Goal: Task Accomplishment & Management: Use online tool/utility

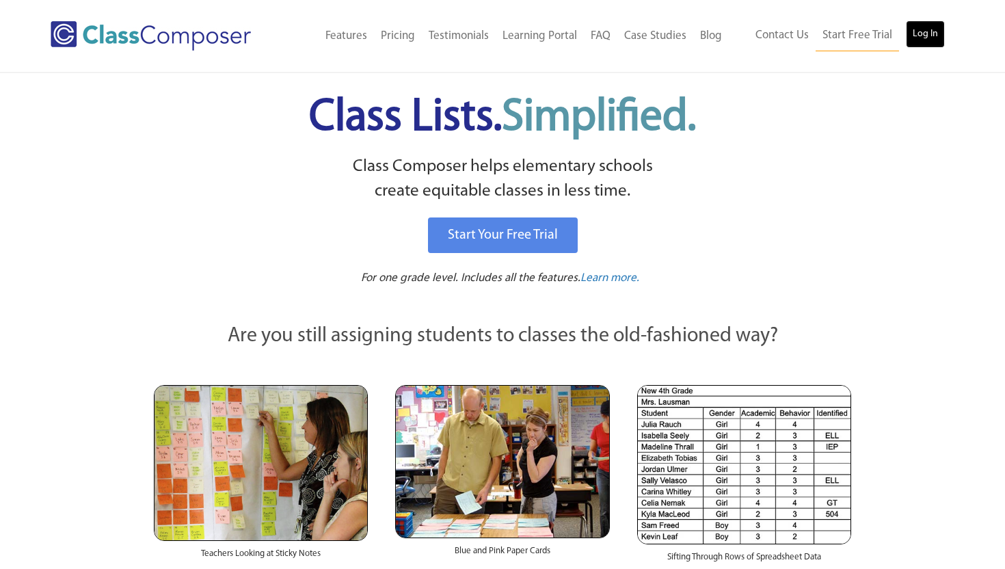
click at [918, 37] on link "Log In" at bounding box center [924, 34] width 39 height 27
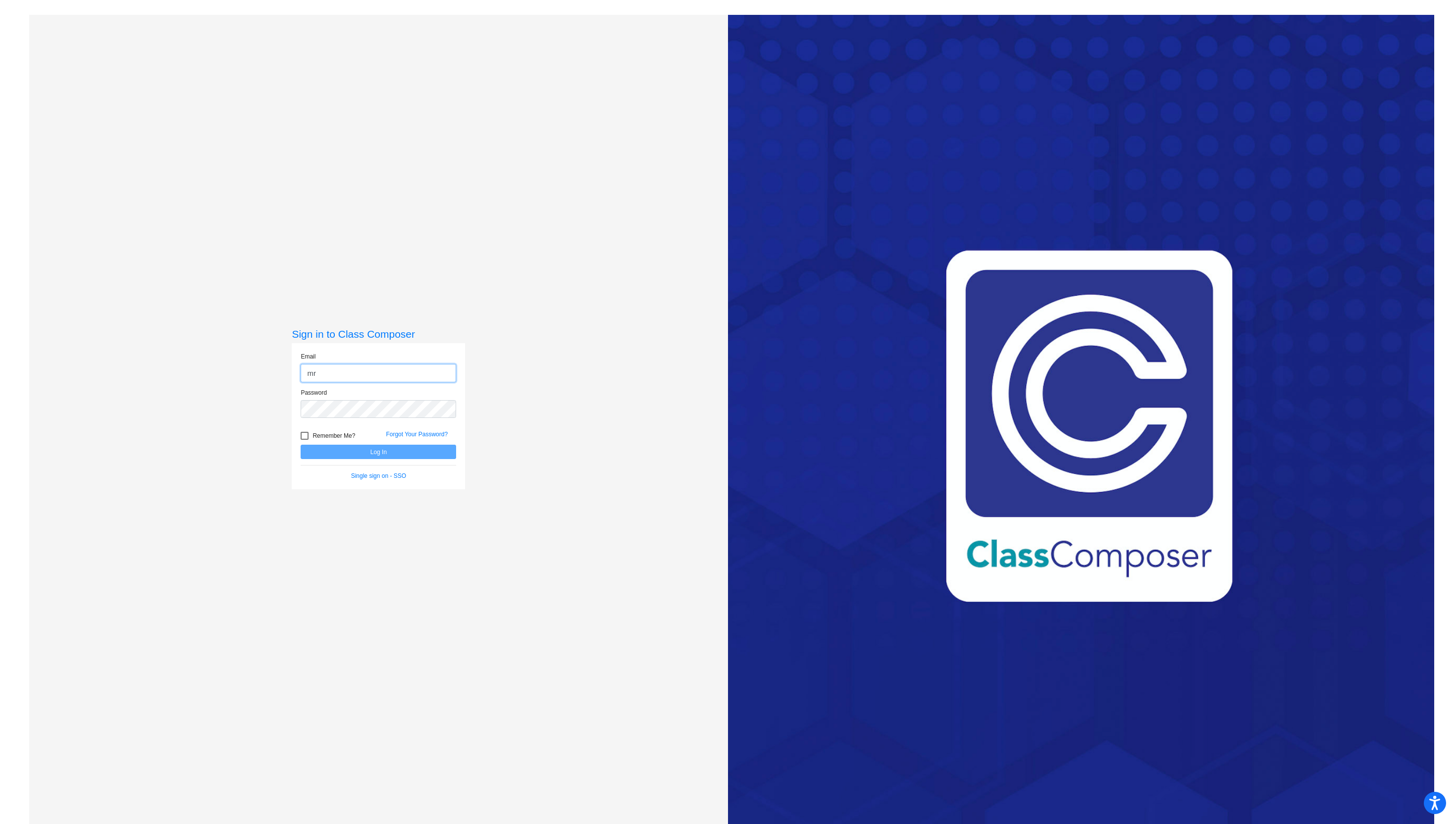
type input "m"
type input "jhettinga@blainesd.org"
click at [376, 418] on div "Password" at bounding box center [378, 407] width 170 height 36
click at [301, 445] on button "Log In" at bounding box center [378, 452] width 156 height 14
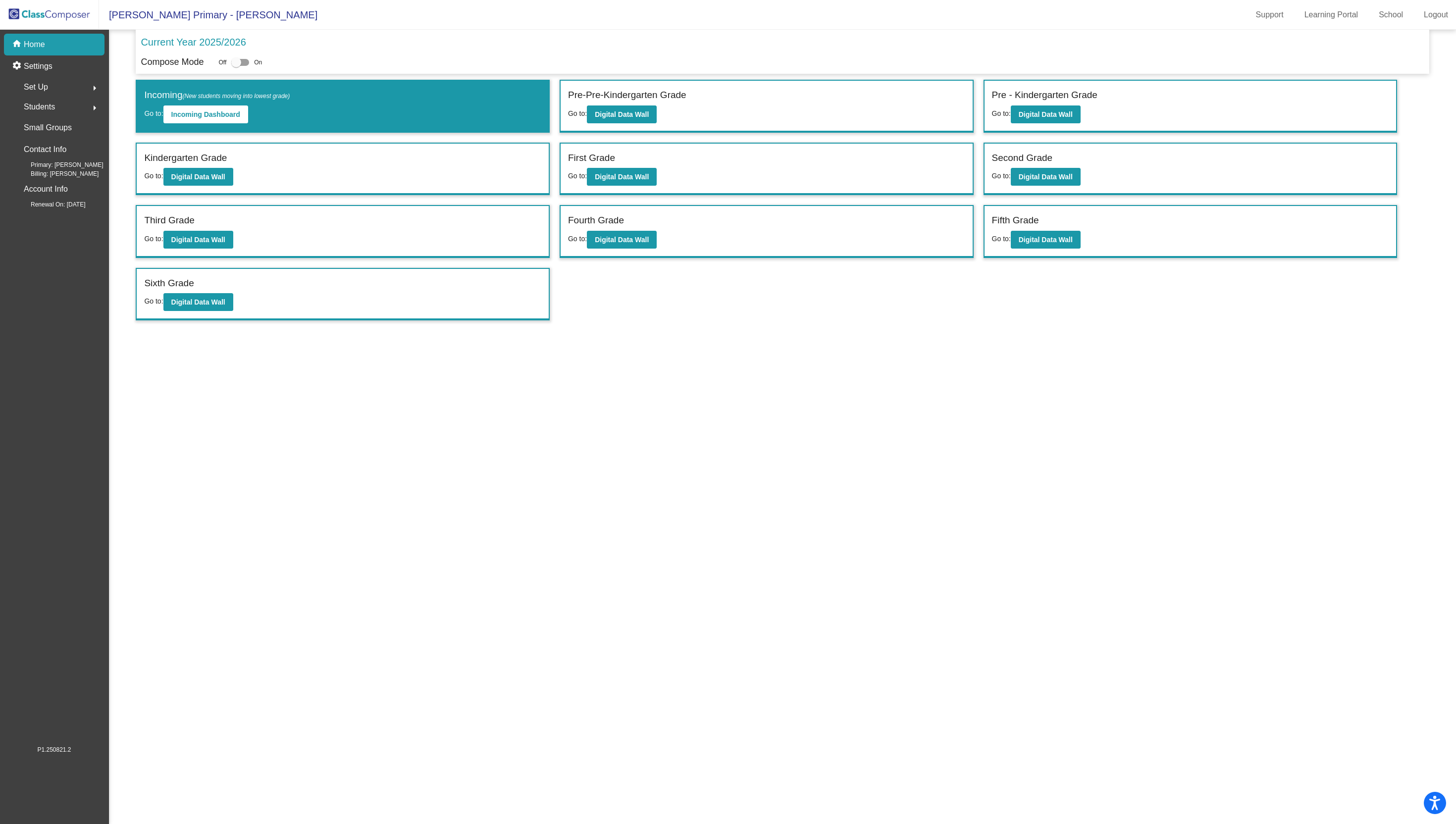
click at [611, 251] on div "Fourth Grade Go to: Digital Data Wall" at bounding box center [767, 231] width 412 height 51
click at [611, 236] on b "Digital Data Wall" at bounding box center [622, 239] width 54 height 8
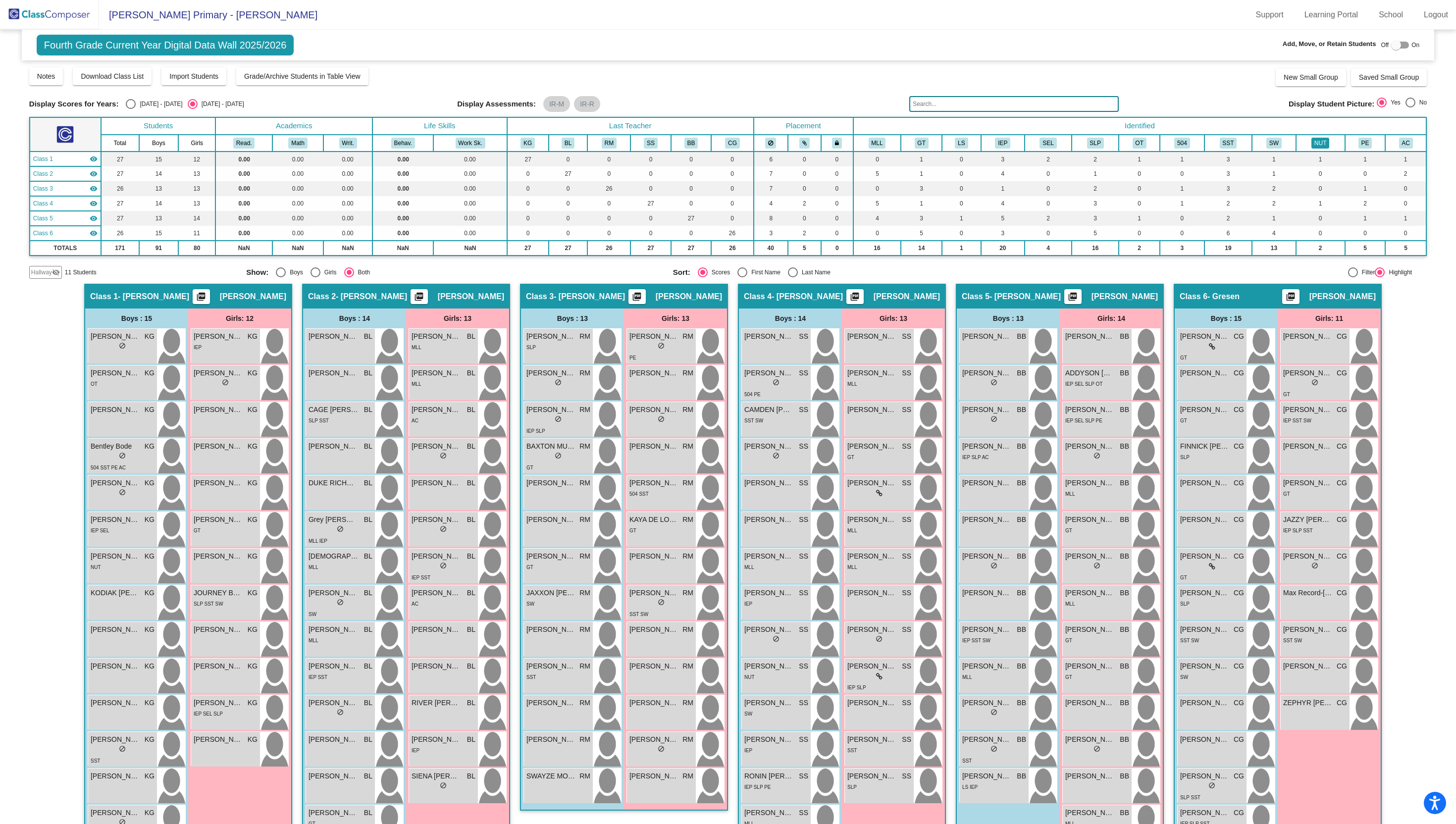
click at [1312, 141] on button "NUT" at bounding box center [1320, 143] width 18 height 11
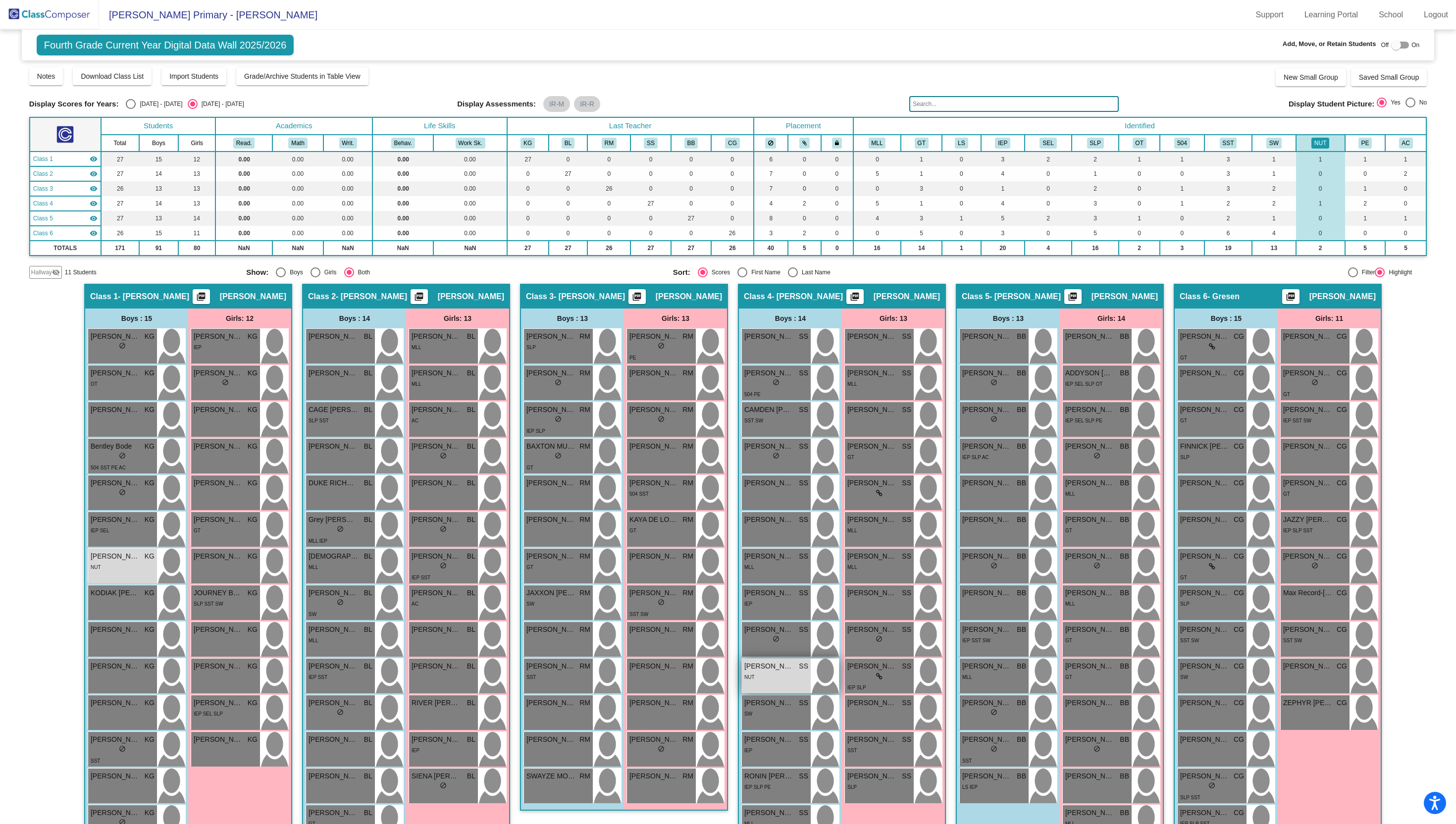
click at [767, 680] on div "NUT" at bounding box center [776, 677] width 64 height 10
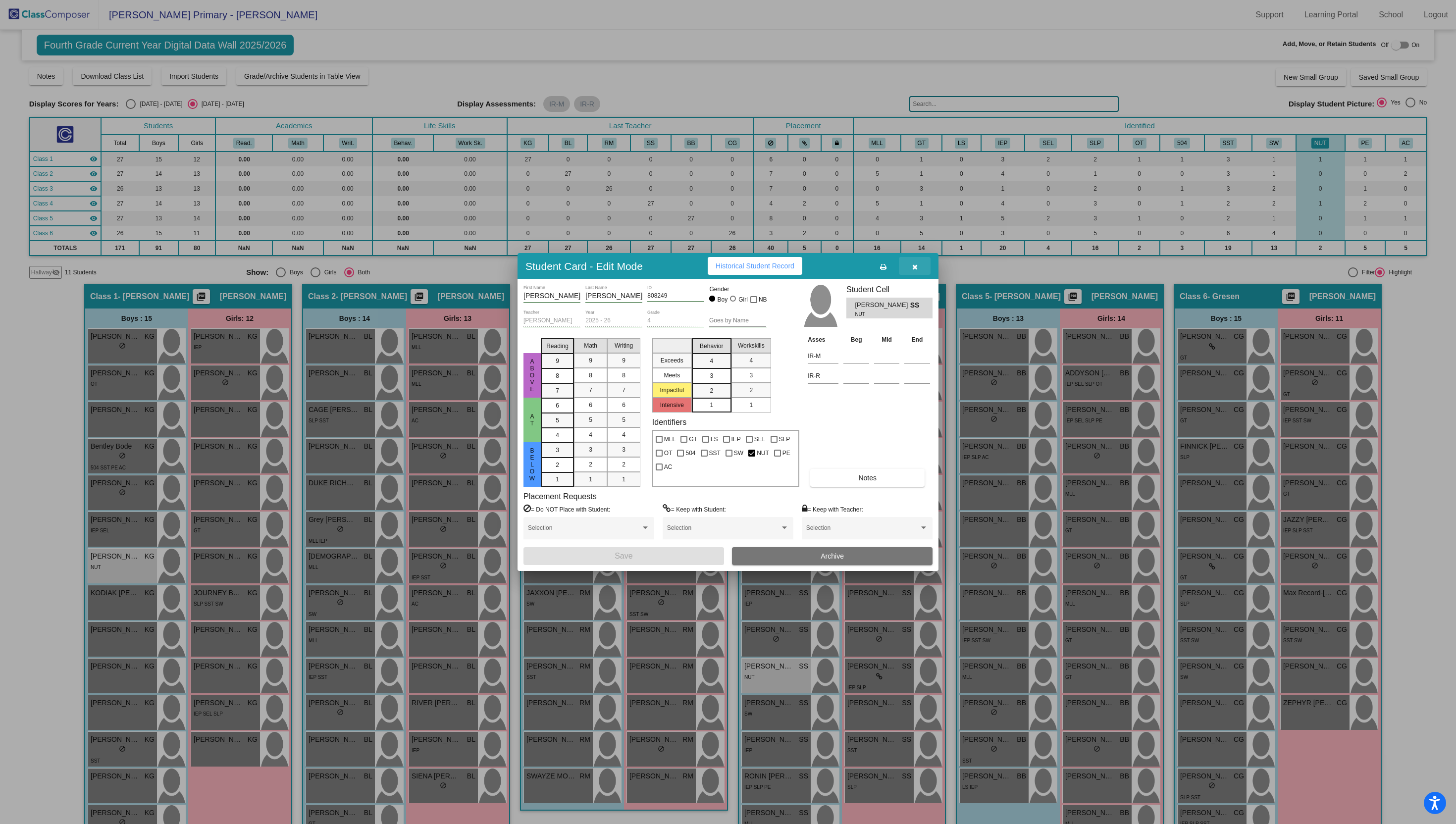
click at [918, 267] on button "button" at bounding box center [915, 266] width 32 height 18
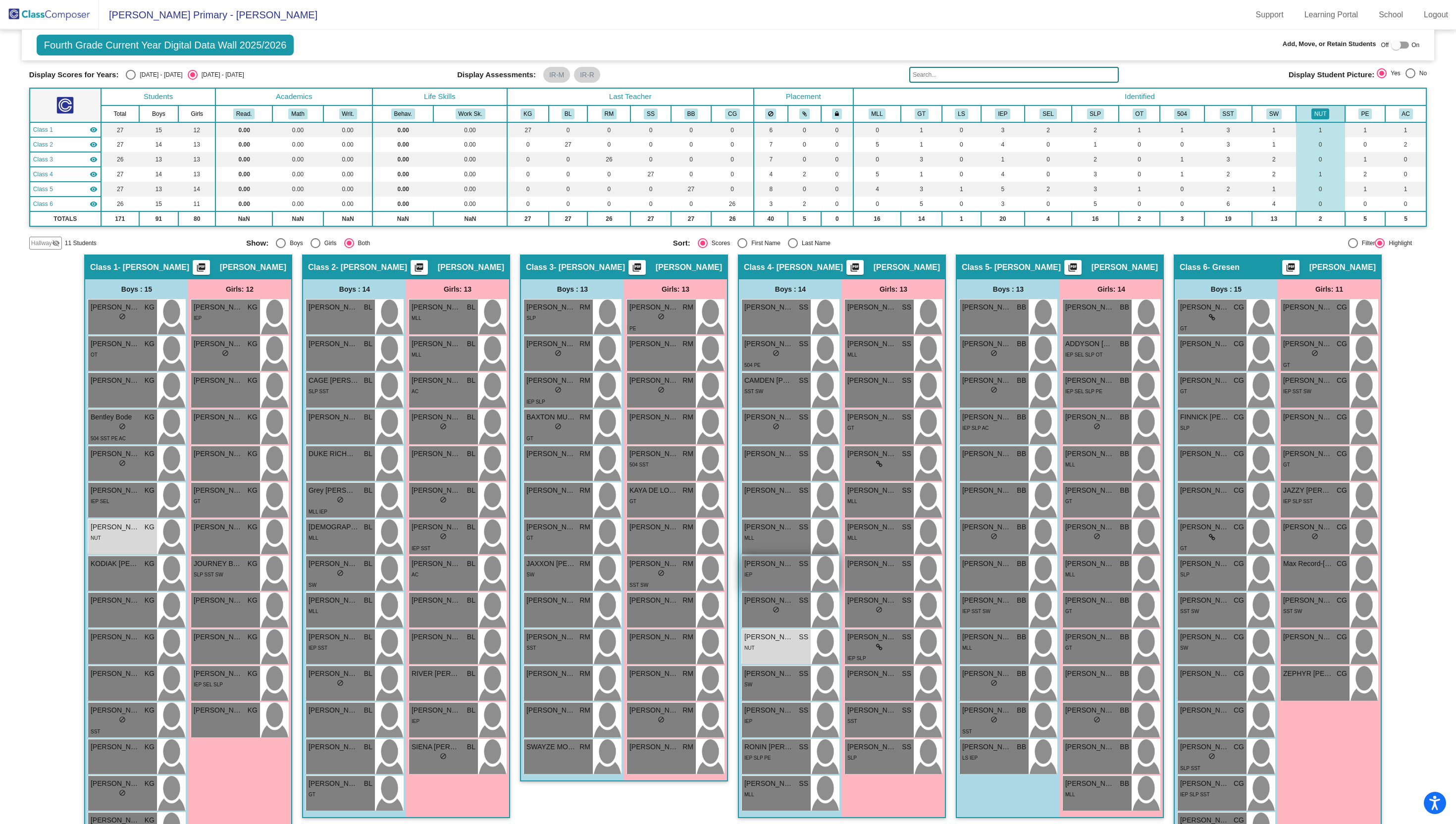
scroll to position [31, 0]
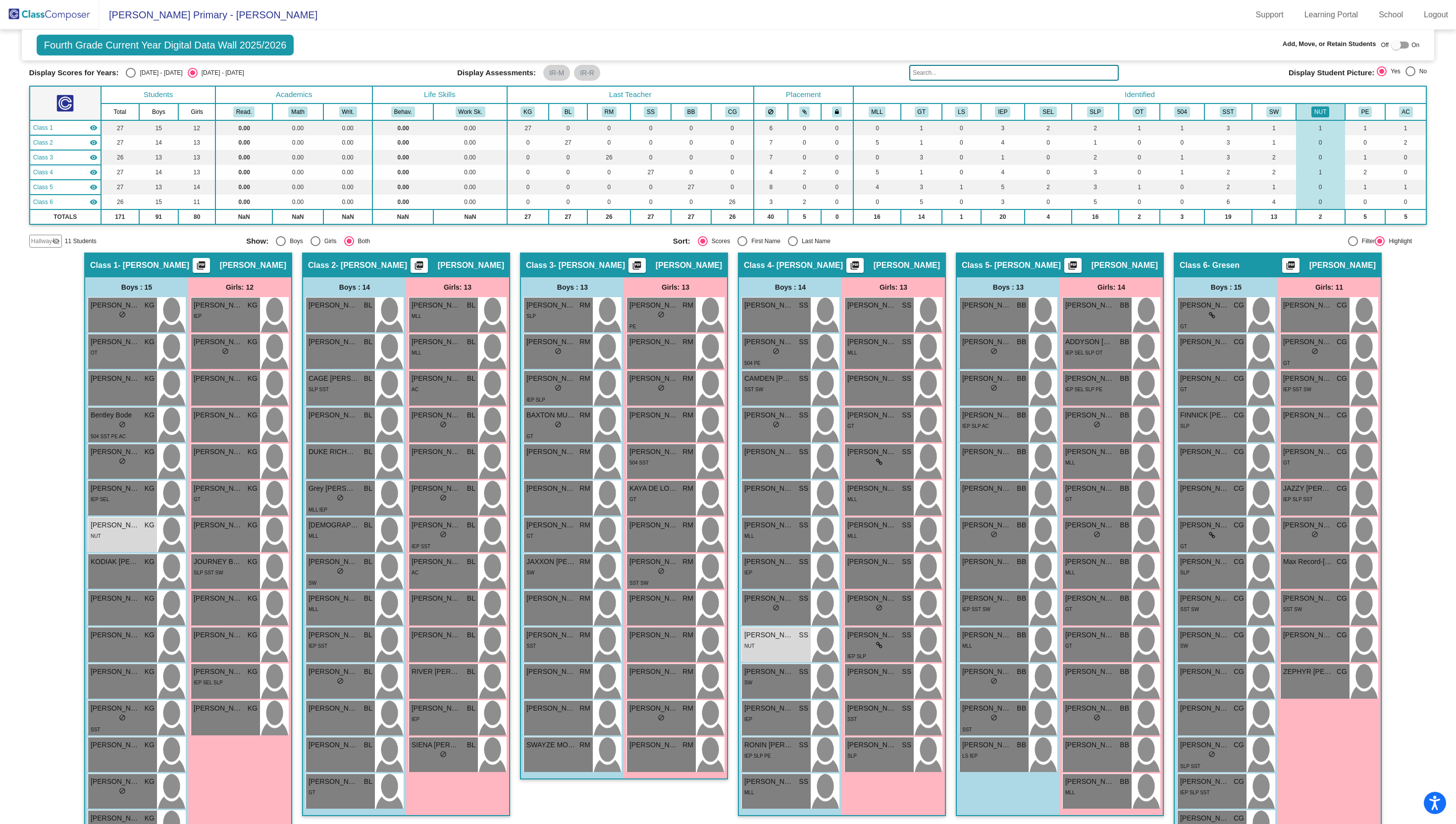
click at [49, 186] on span "Class 5" at bounding box center [43, 187] width 20 height 9
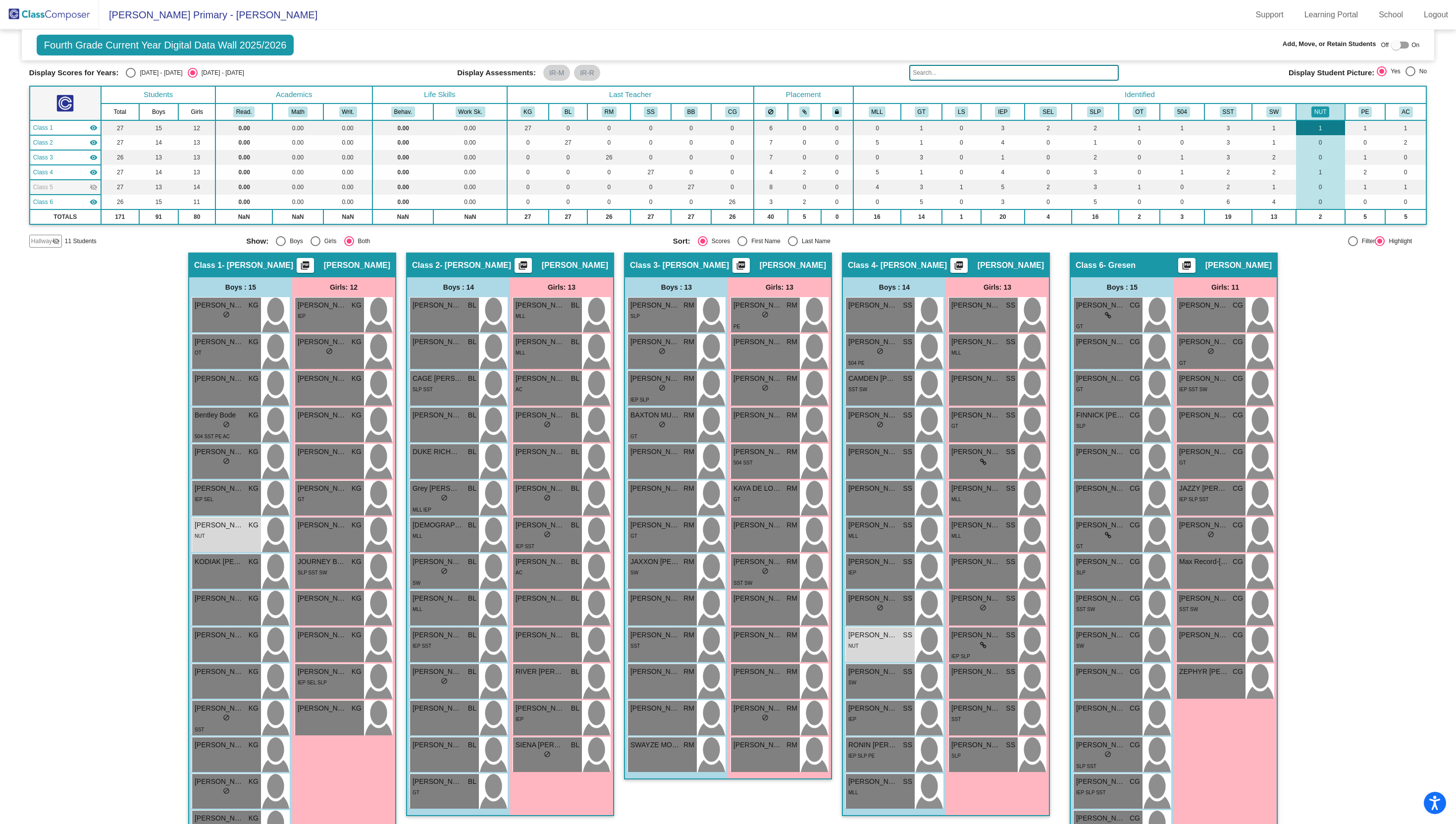
click at [1331, 130] on td "1" at bounding box center [1320, 128] width 49 height 15
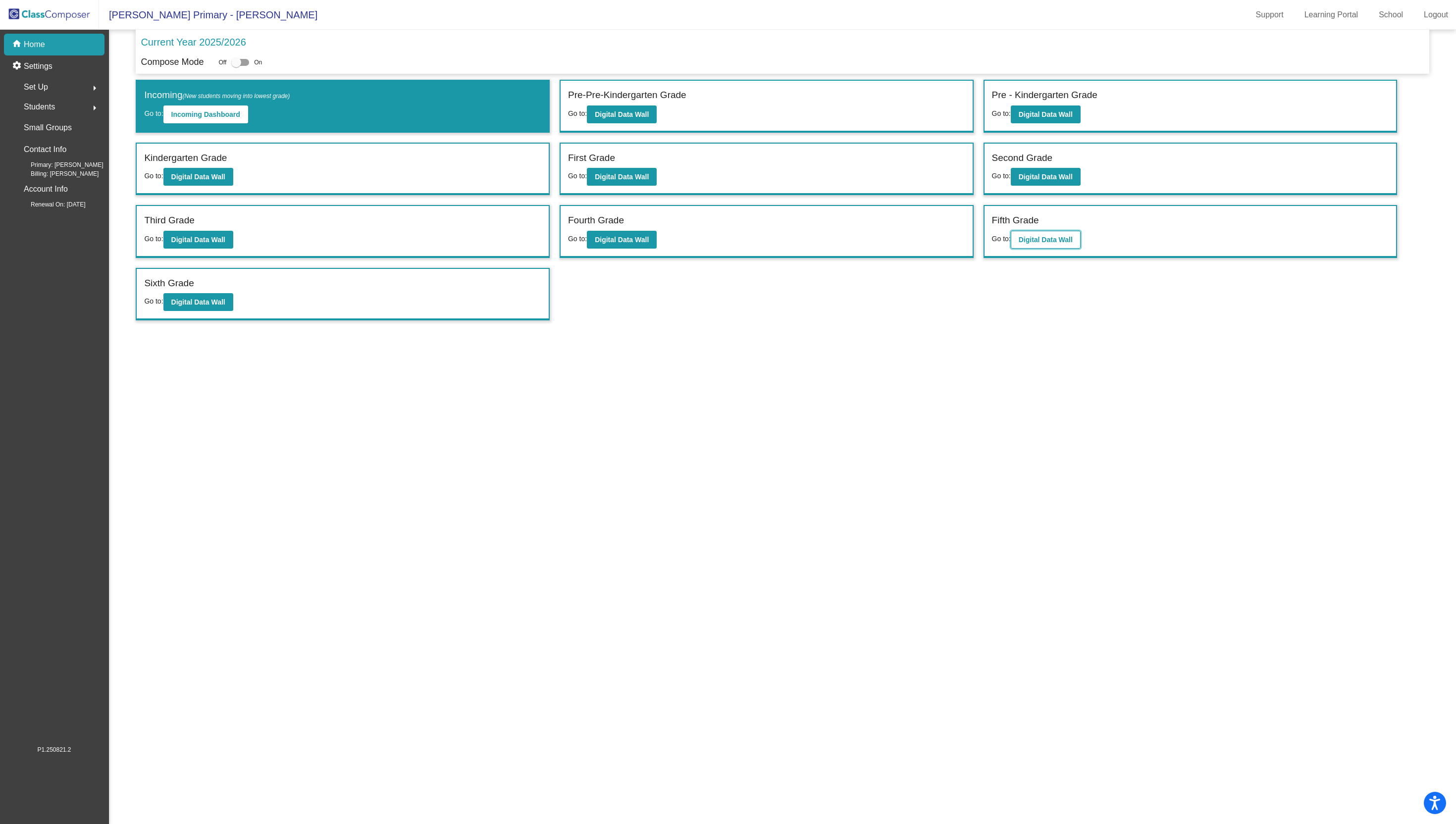
click at [1066, 237] on b "Digital Data Wall" at bounding box center [1046, 239] width 54 height 8
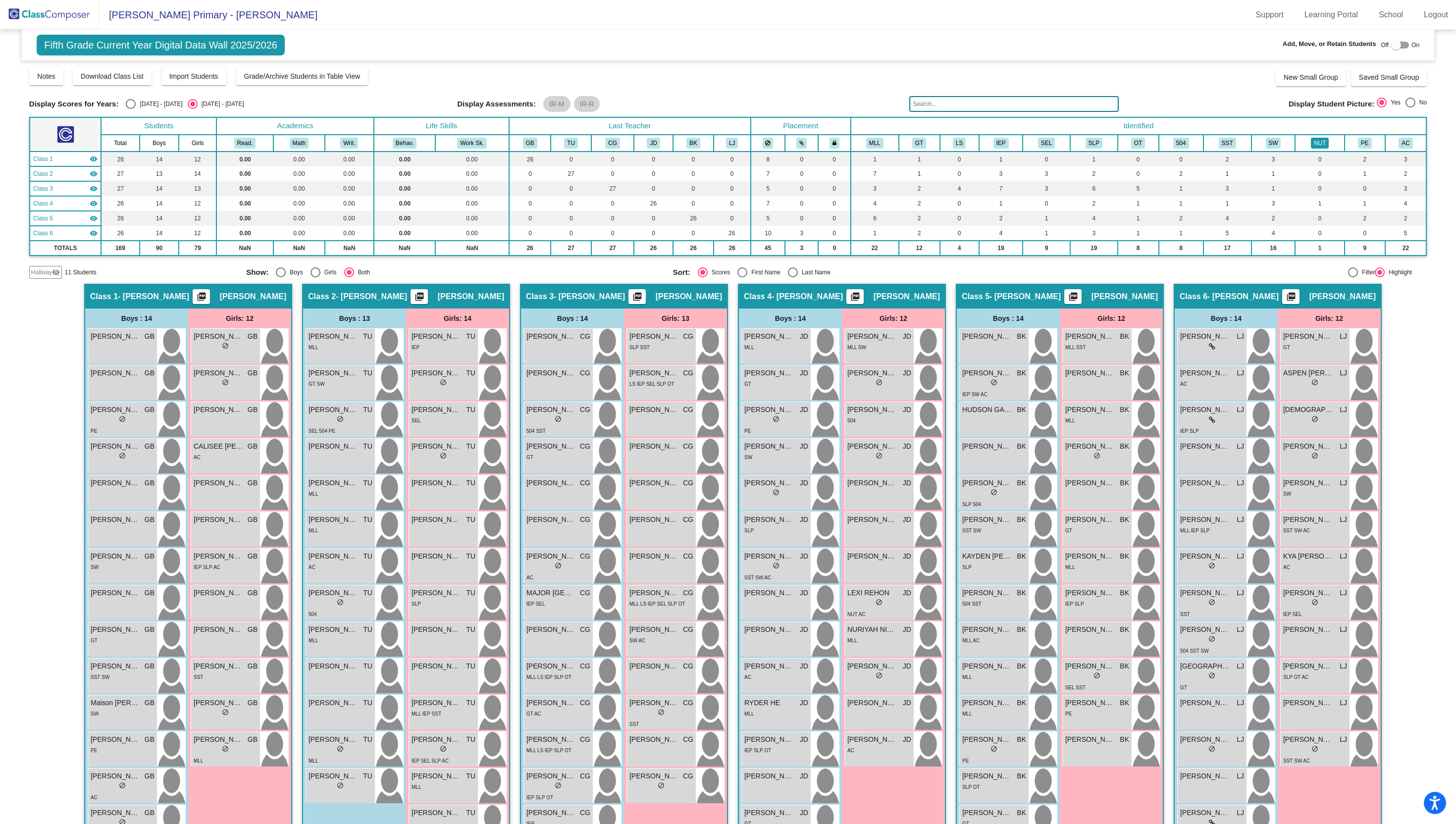
click at [1313, 145] on button "NUT" at bounding box center [1320, 143] width 18 height 11
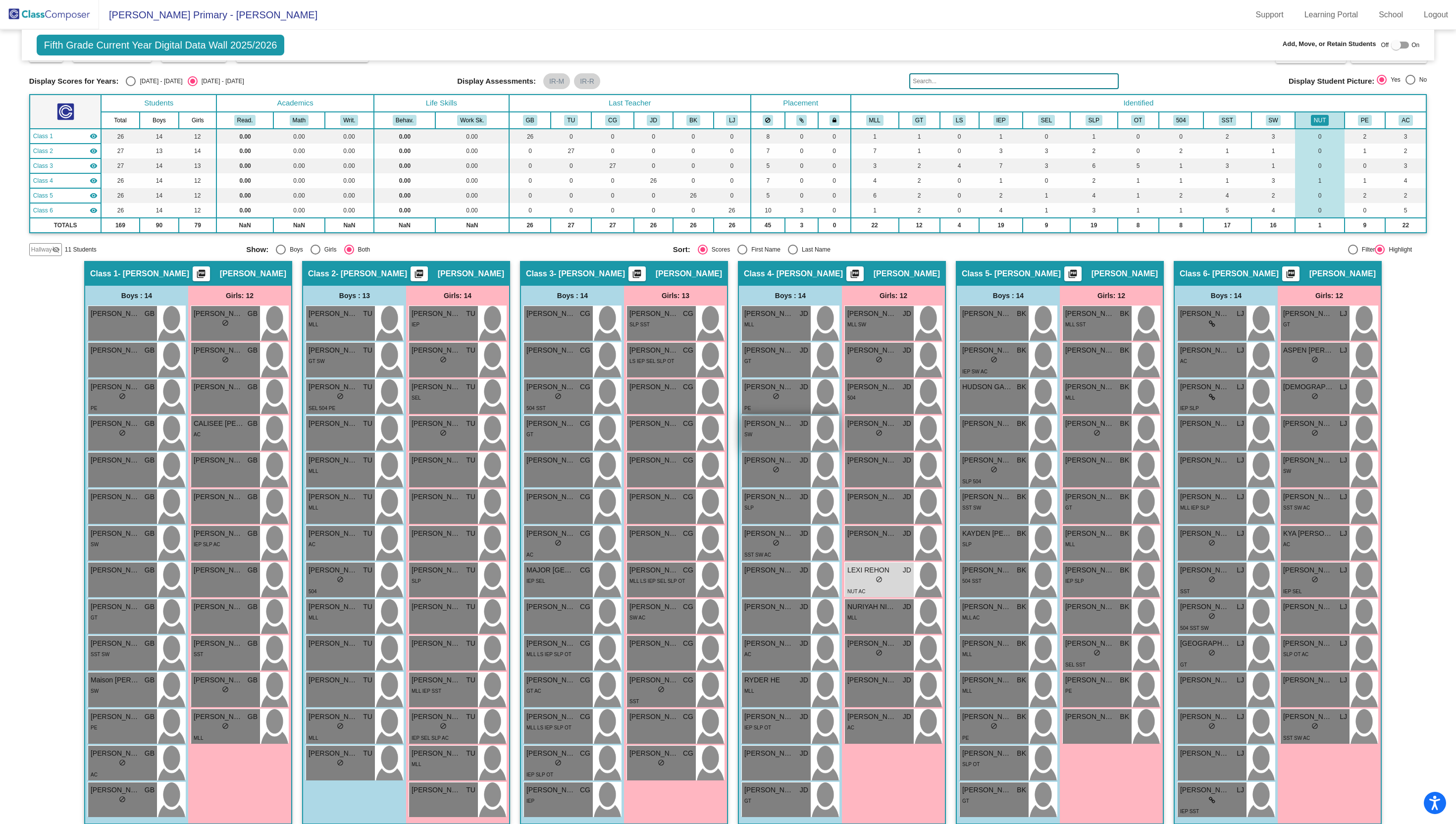
scroll to position [33, 0]
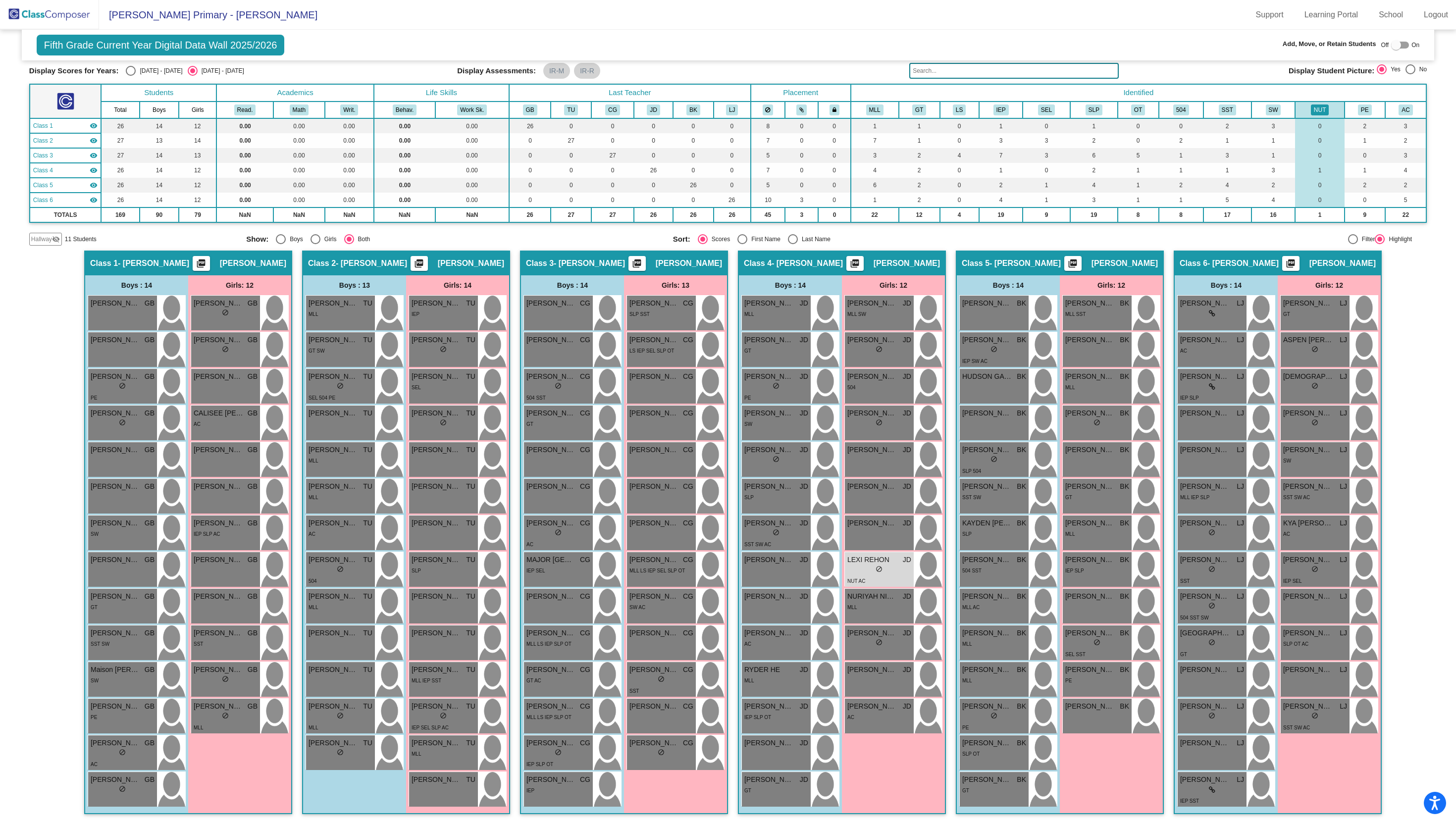
click at [826, 265] on div "Class 4 - Dennison picture_as_pdf John Dennison" at bounding box center [842, 263] width 206 height 24
click at [0, 0] on div "Girls: 12 AITANA CELIS TORRES JD lock do_not_disturb_alt MLL SW AUTUMN BOSCHMA …" at bounding box center [0, 0] width 0 height 0
click at [865, 425] on div "lock do_not_disturb_alt" at bounding box center [879, 423] width 64 height 10
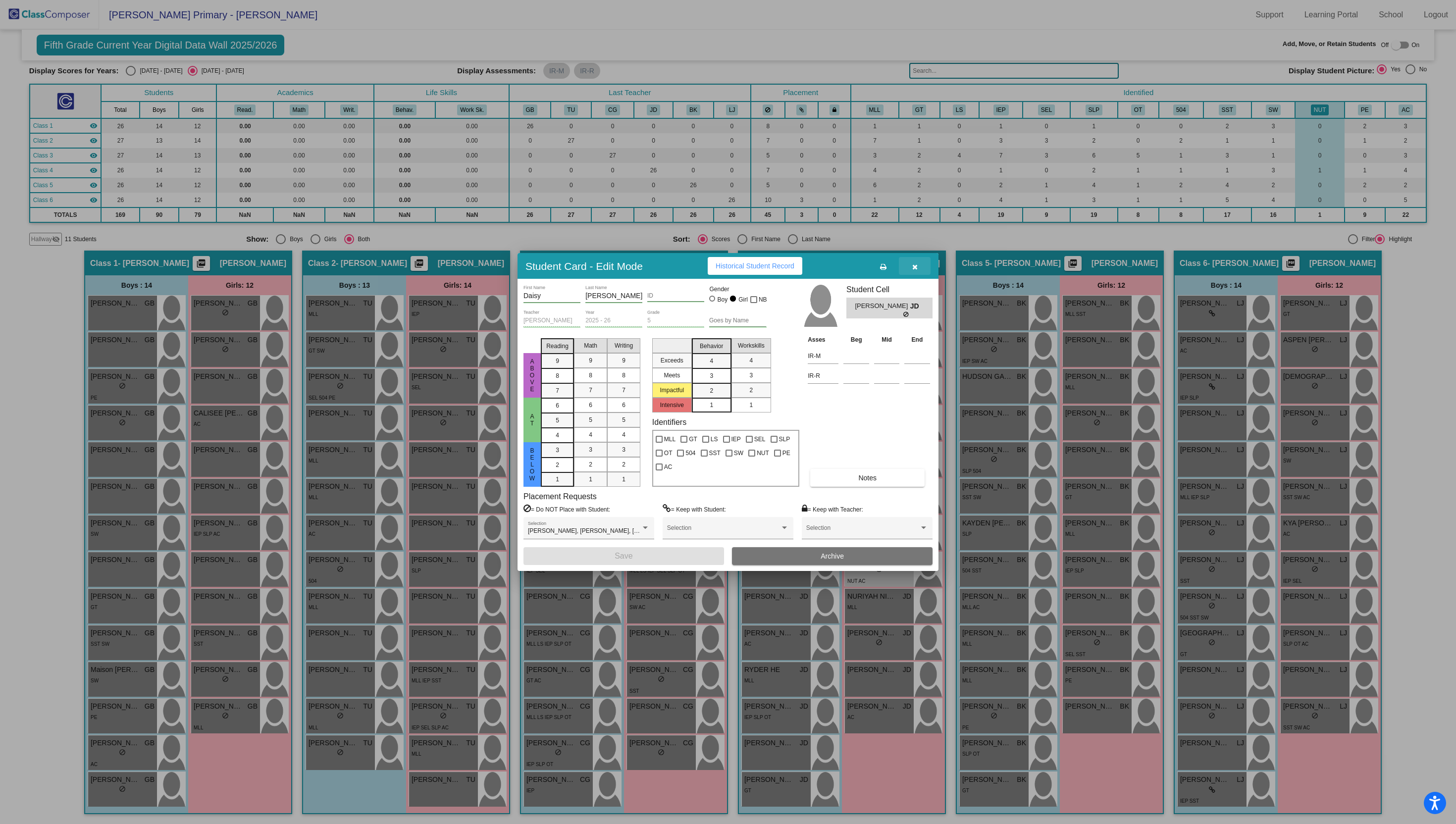
click at [915, 265] on icon "button" at bounding box center [915, 267] width 6 height 7
